Goal: Navigation & Orientation: Find specific page/section

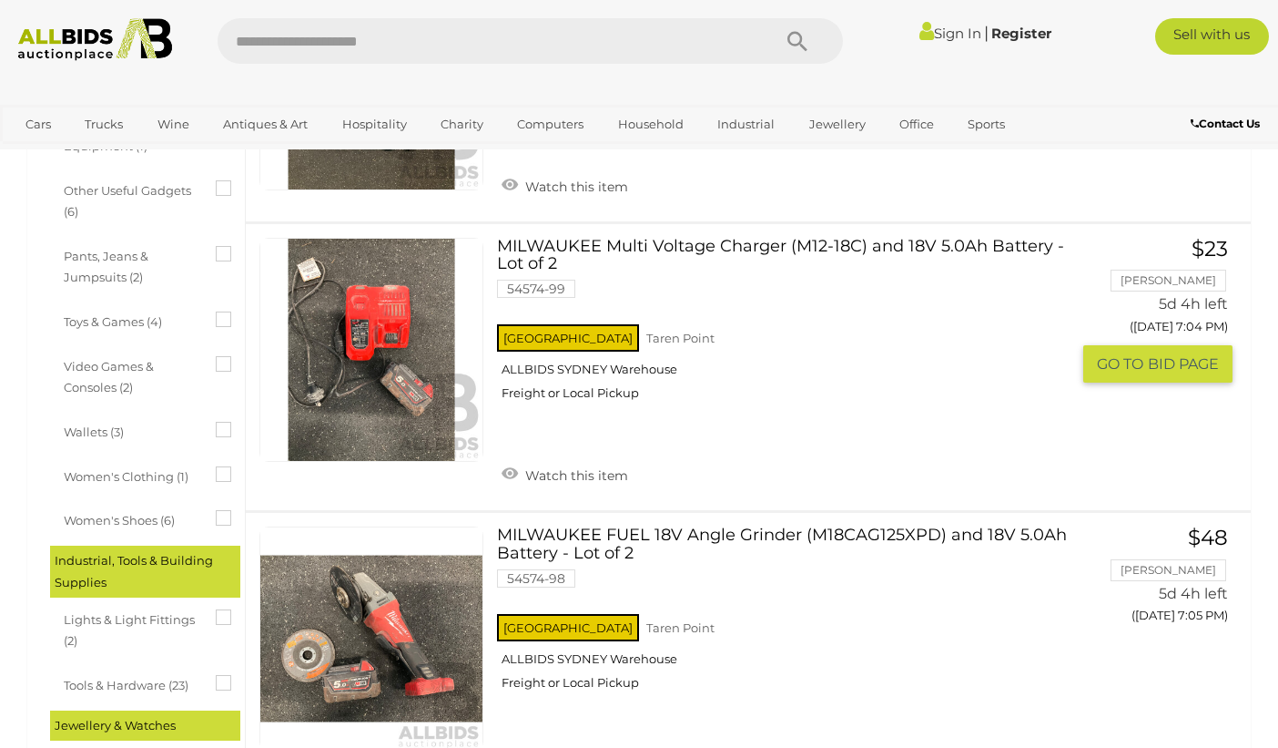
scroll to position [991, 0]
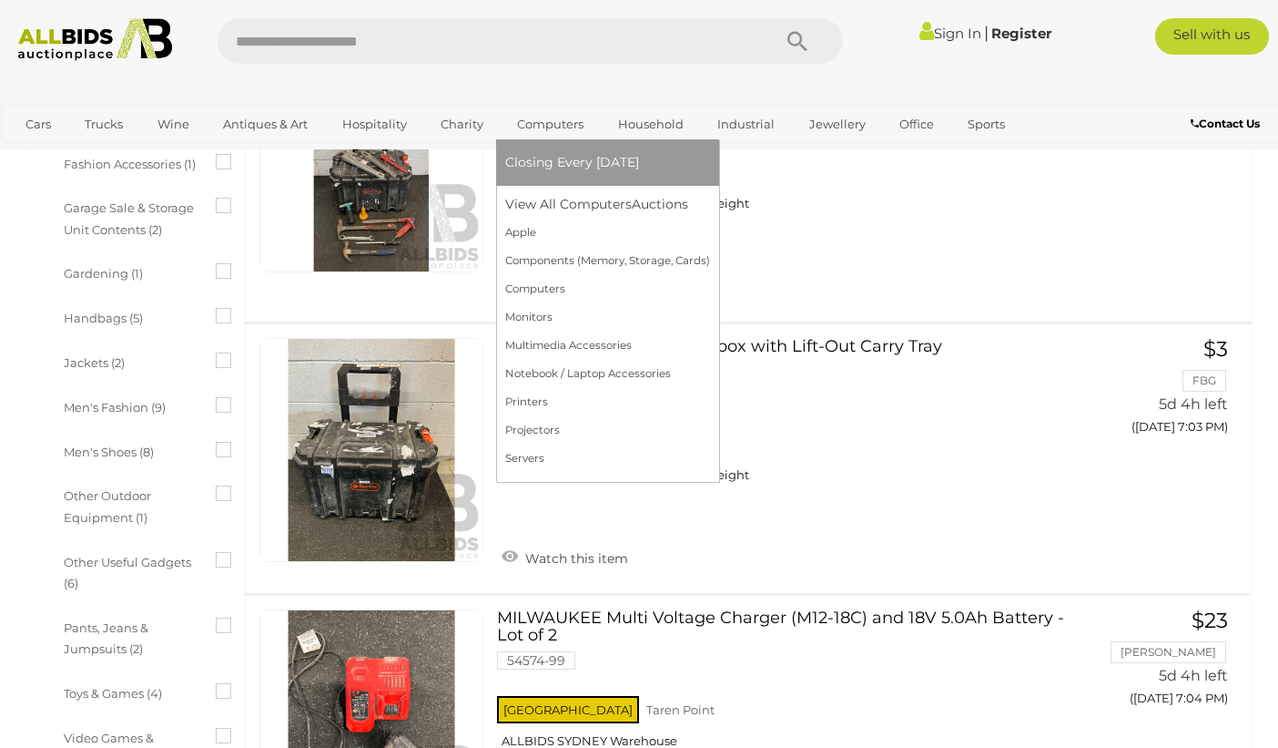
click at [552, 121] on link "Computers" at bounding box center [550, 124] width 90 height 30
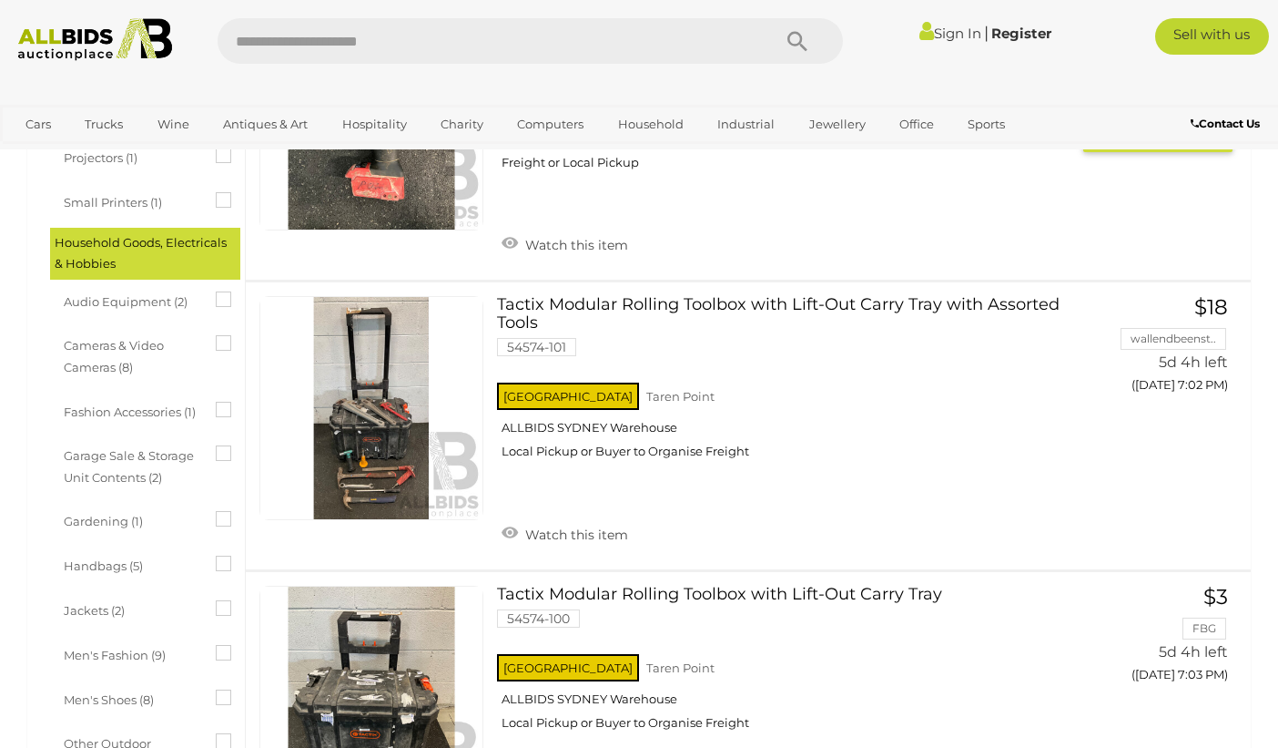
scroll to position [372, 0]
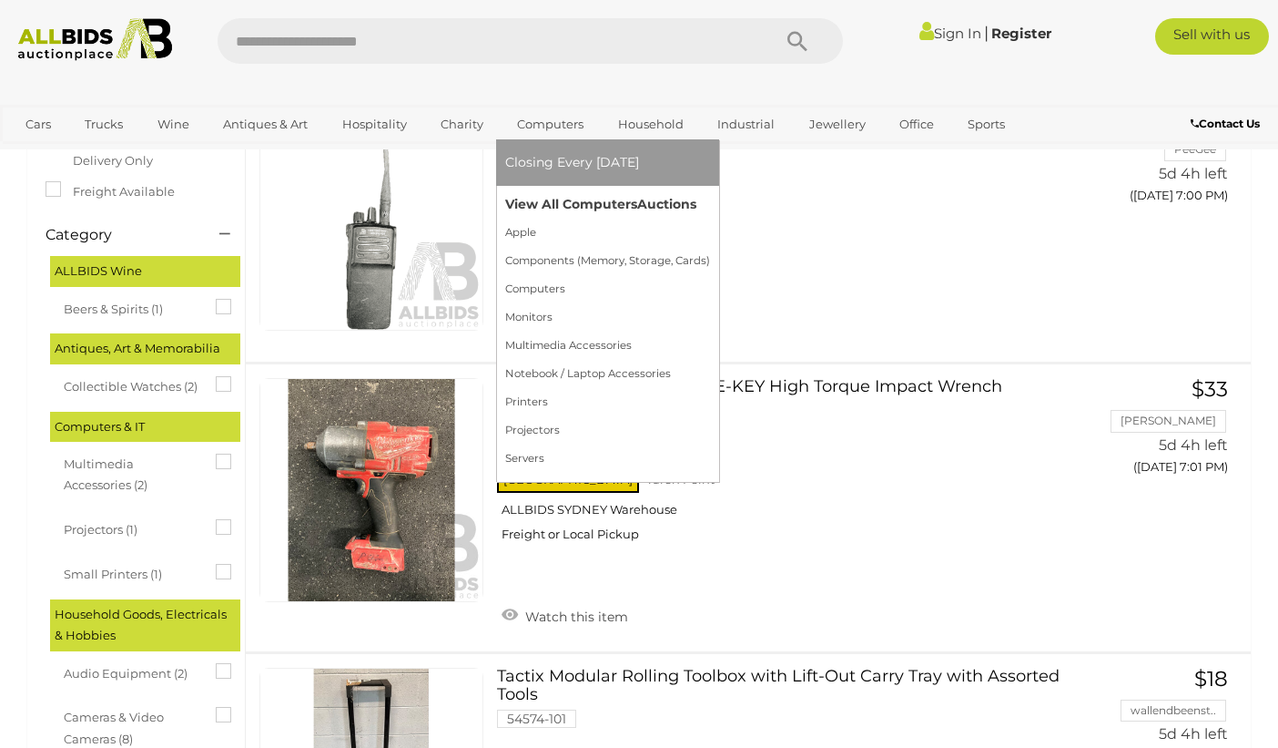
click at [569, 199] on link "View All Computers Auctions" at bounding box center [607, 204] width 205 height 28
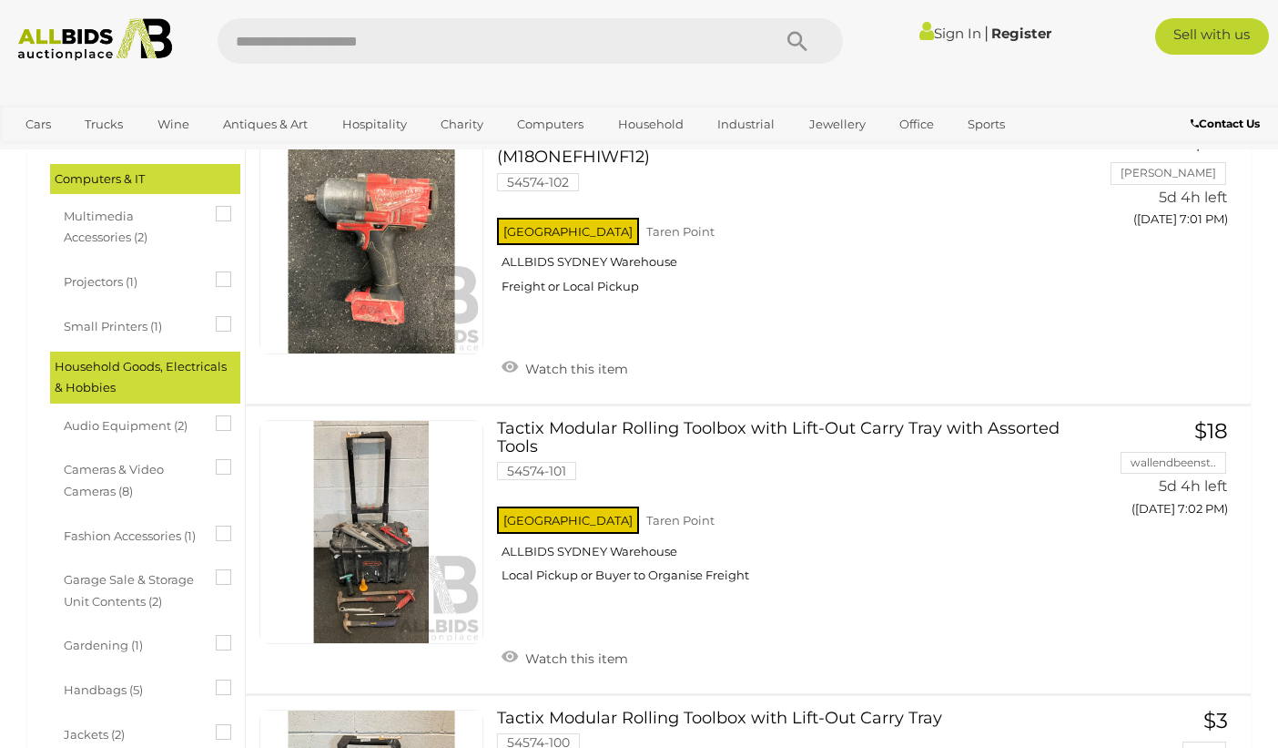
scroll to position [0, 0]
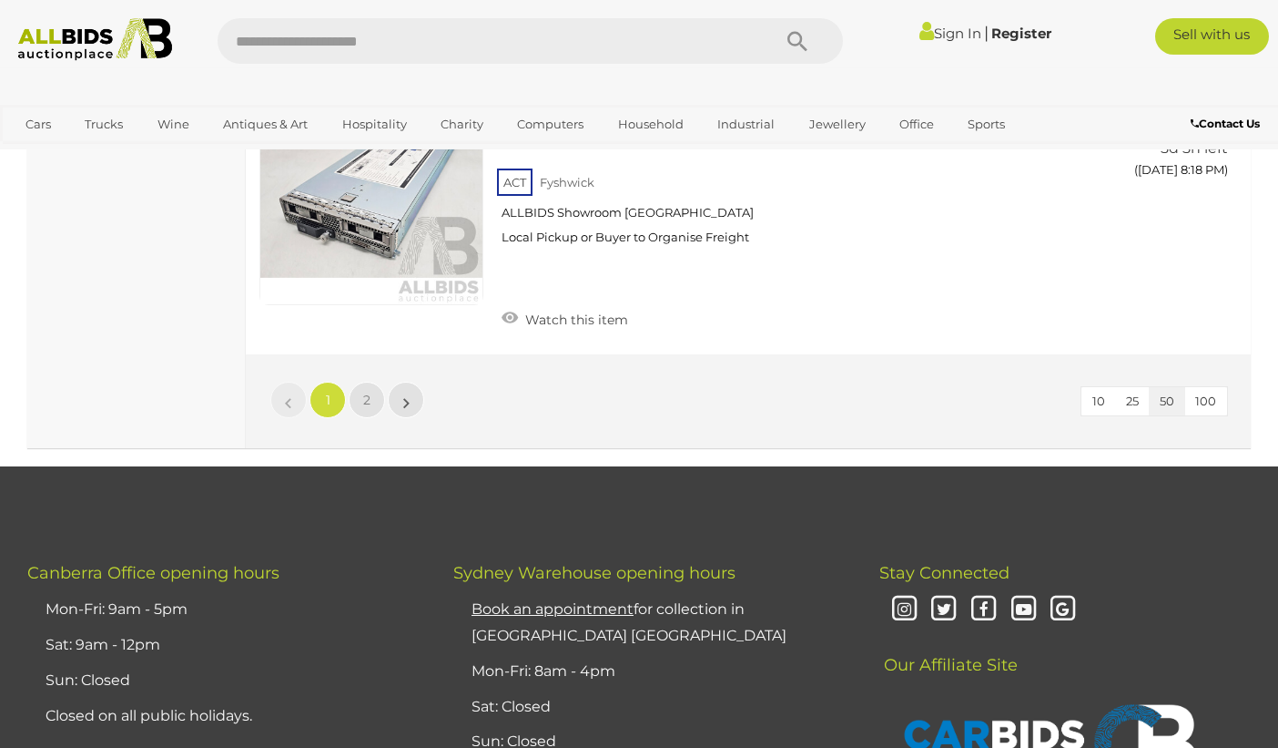
scroll to position [14344, 0]
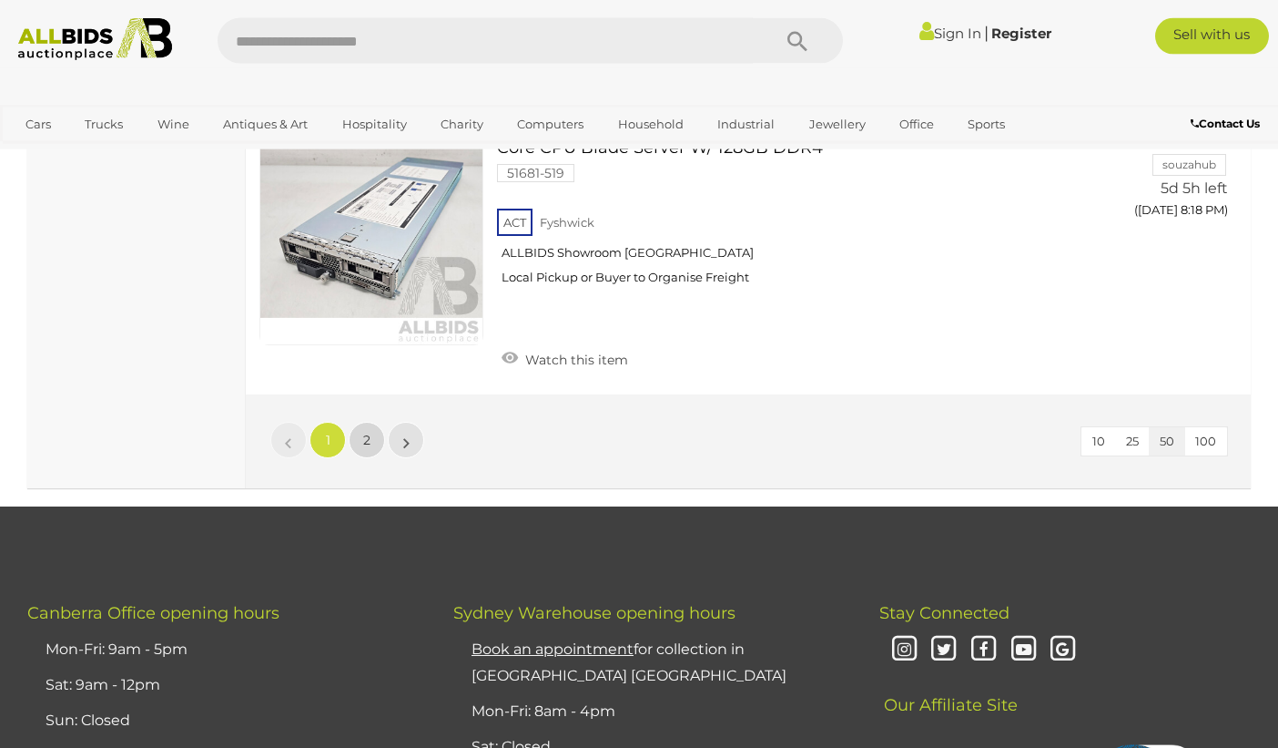
click at [360, 442] on link "2" at bounding box center [367, 440] width 36 height 36
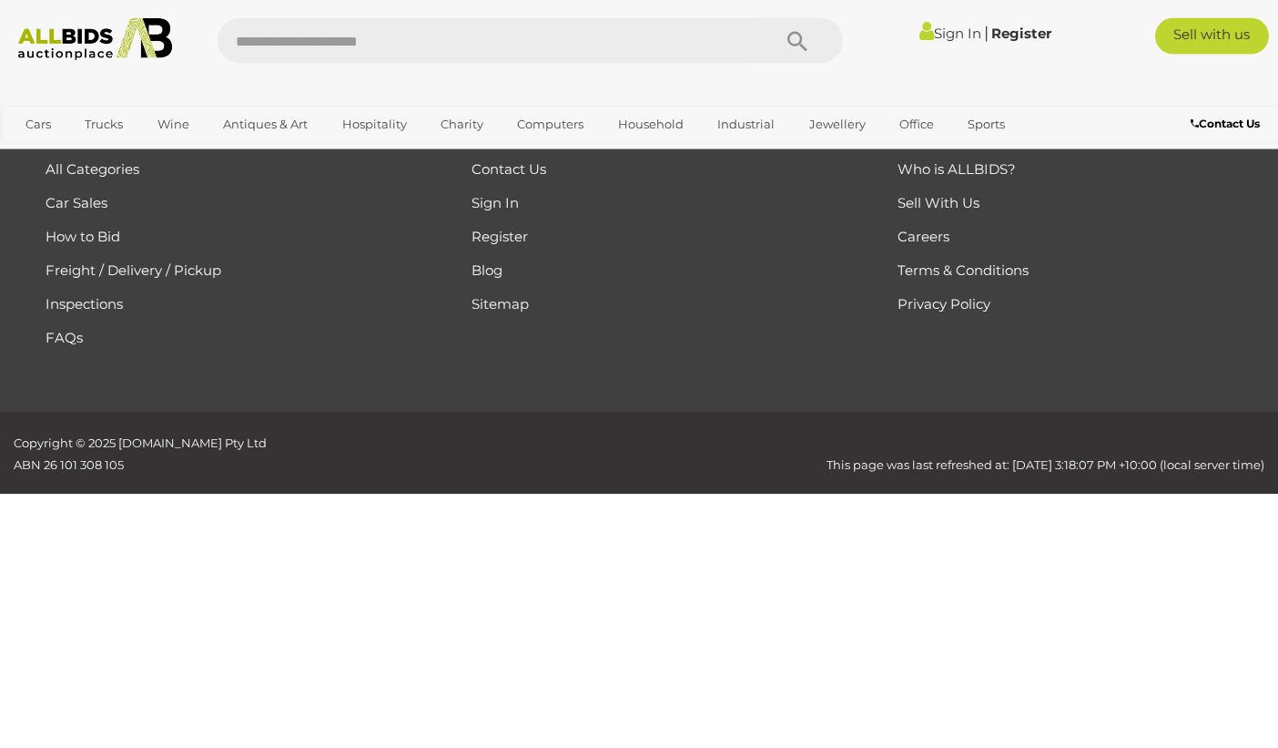
scroll to position [306, 0]
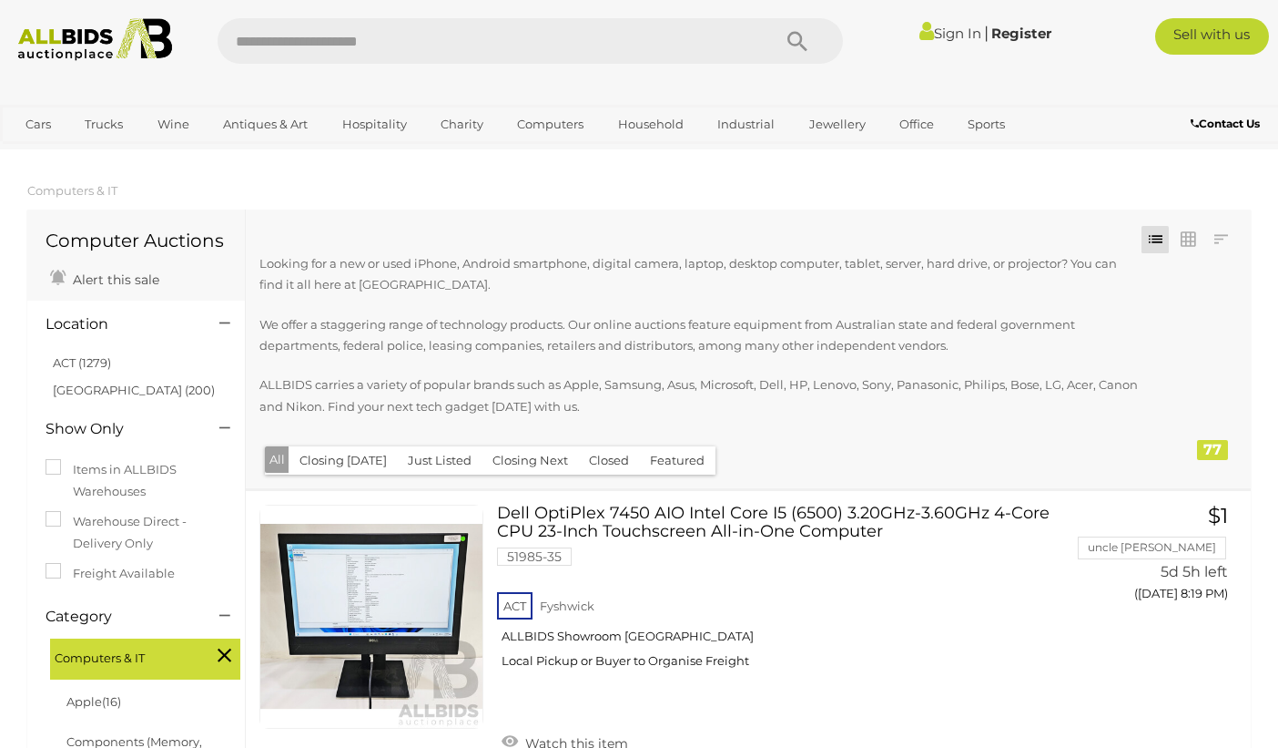
click at [463, 32] on input "text" at bounding box center [485, 41] width 535 height 46
type input "*********"
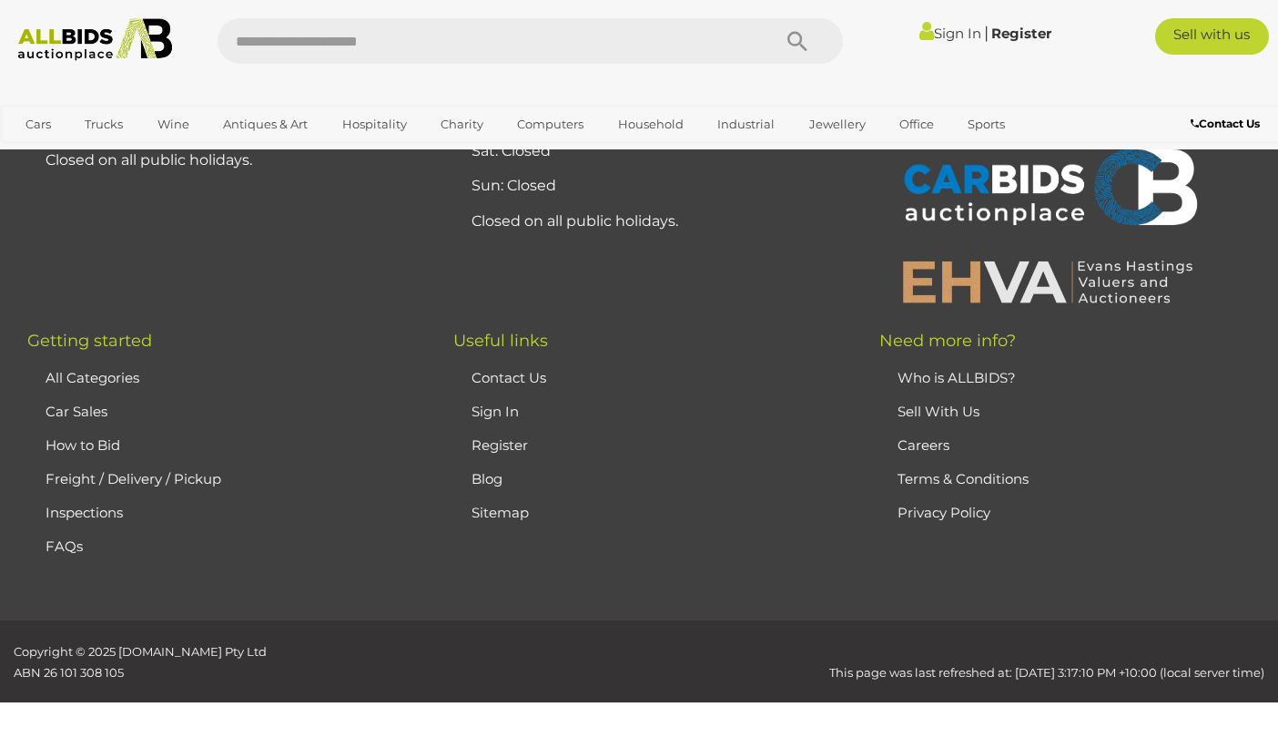
scroll to position [781, 0]
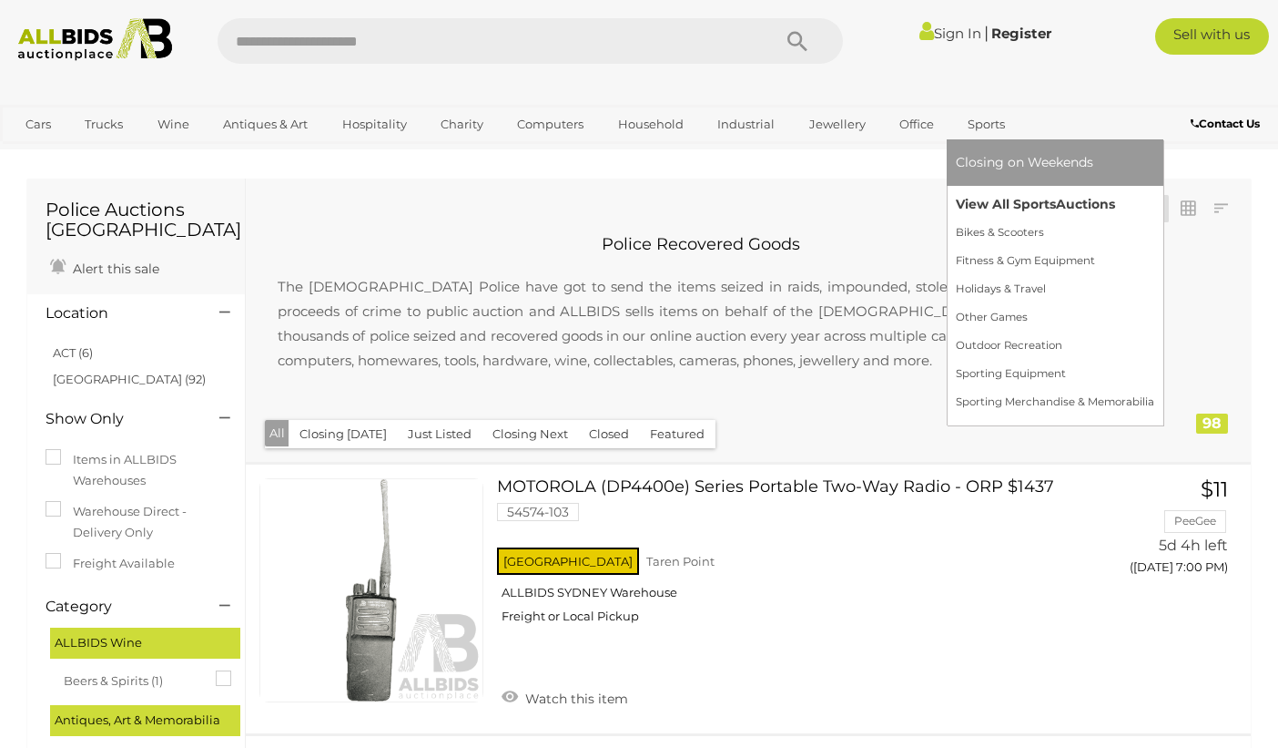
click at [1016, 205] on link "View All Sports Auctions" at bounding box center [1055, 204] width 199 height 28
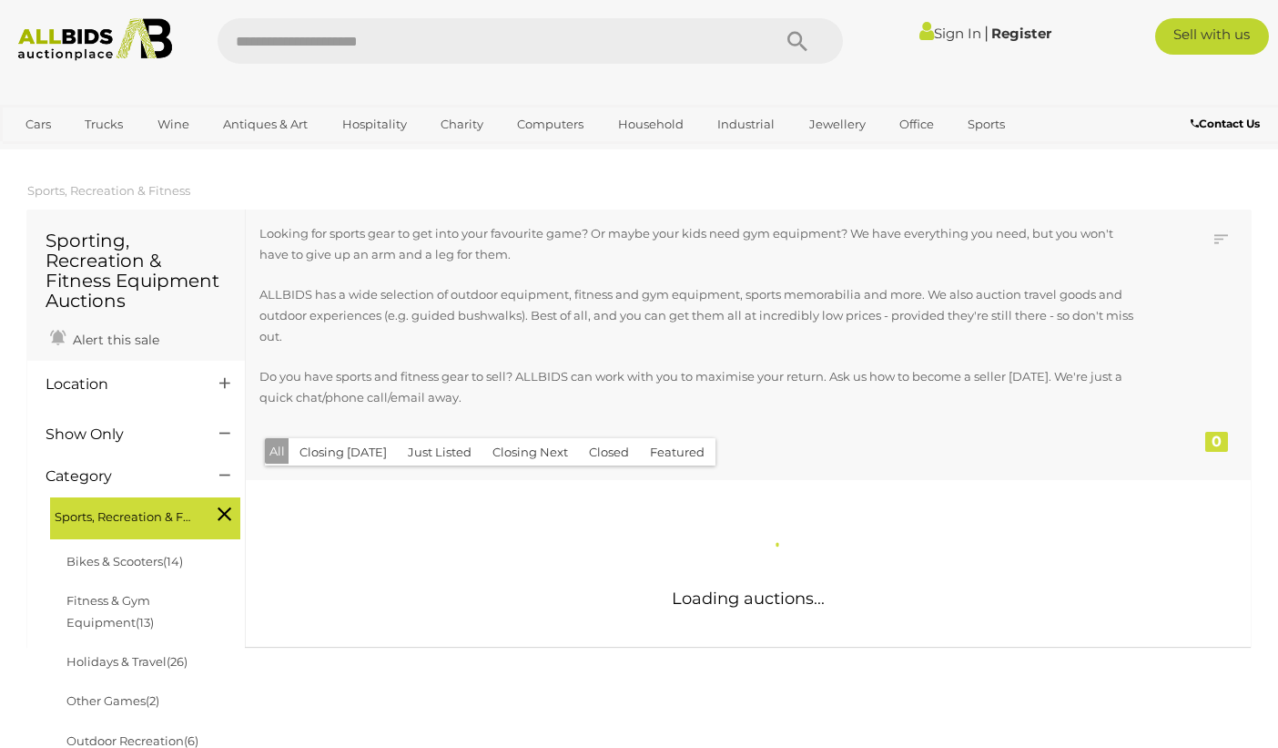
scroll to position [248, 0]
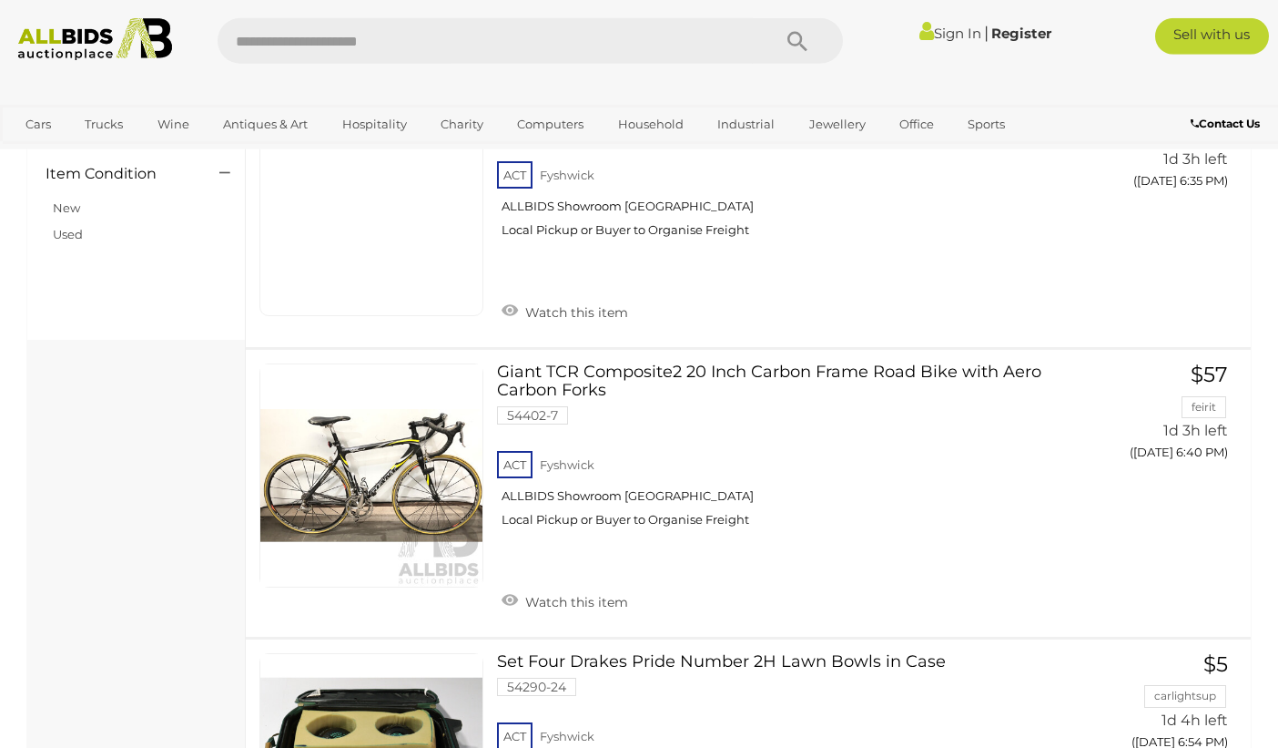
scroll to position [638, 0]
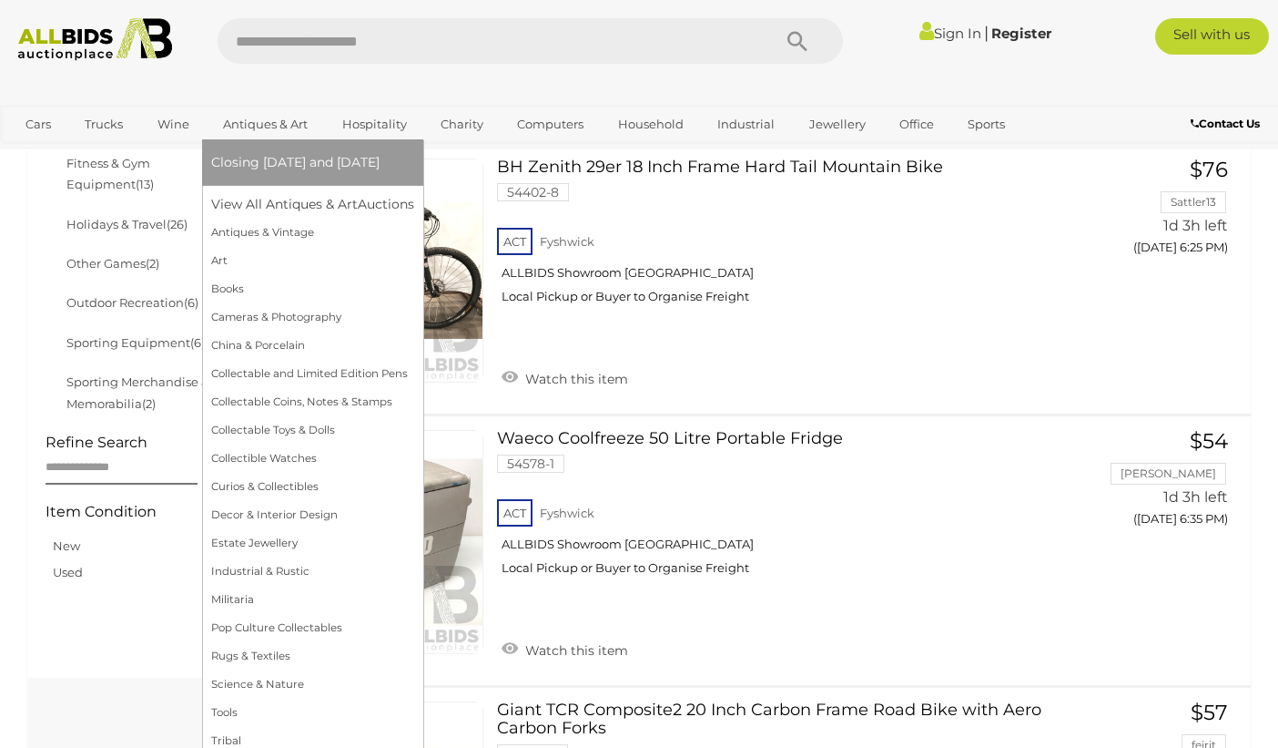
drag, startPoint x: 421, startPoint y: 124, endPoint x: 313, endPoint y: 133, distance: 107.8
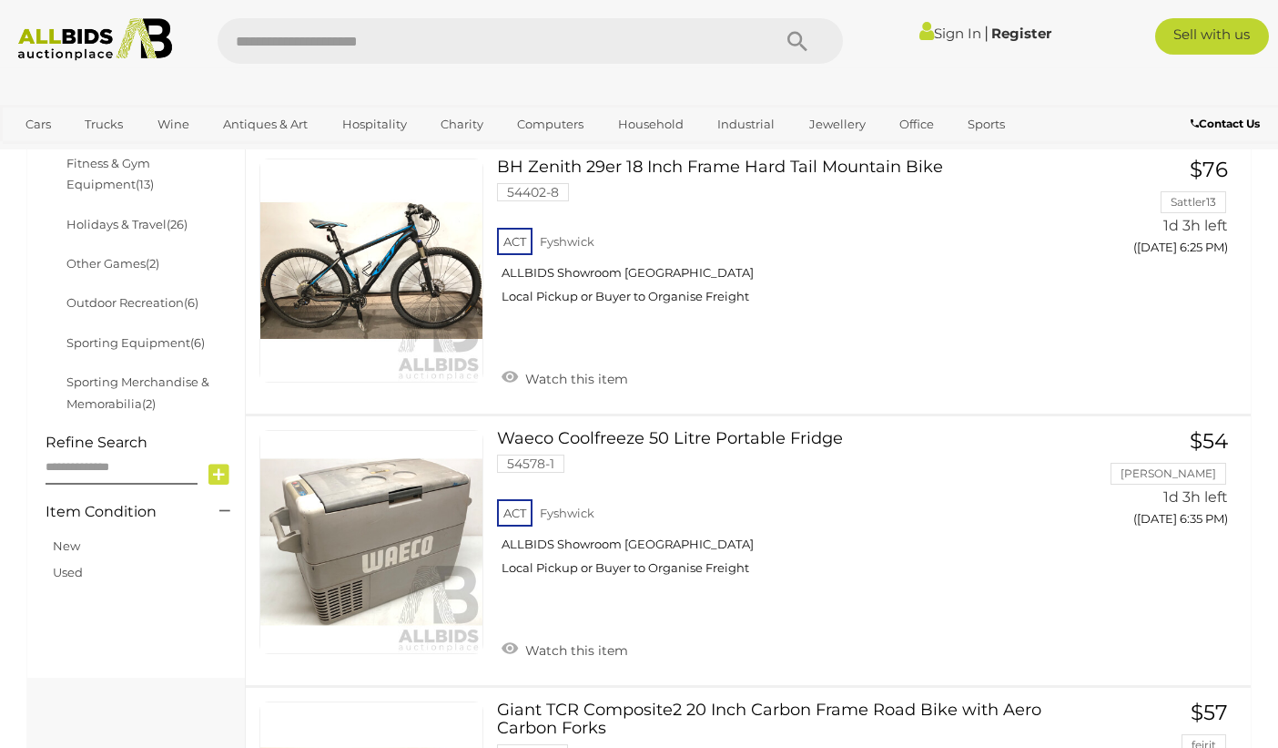
click at [328, 92] on div at bounding box center [639, 86] width 1278 height 36
